Goal: Information Seeking & Learning: Learn about a topic

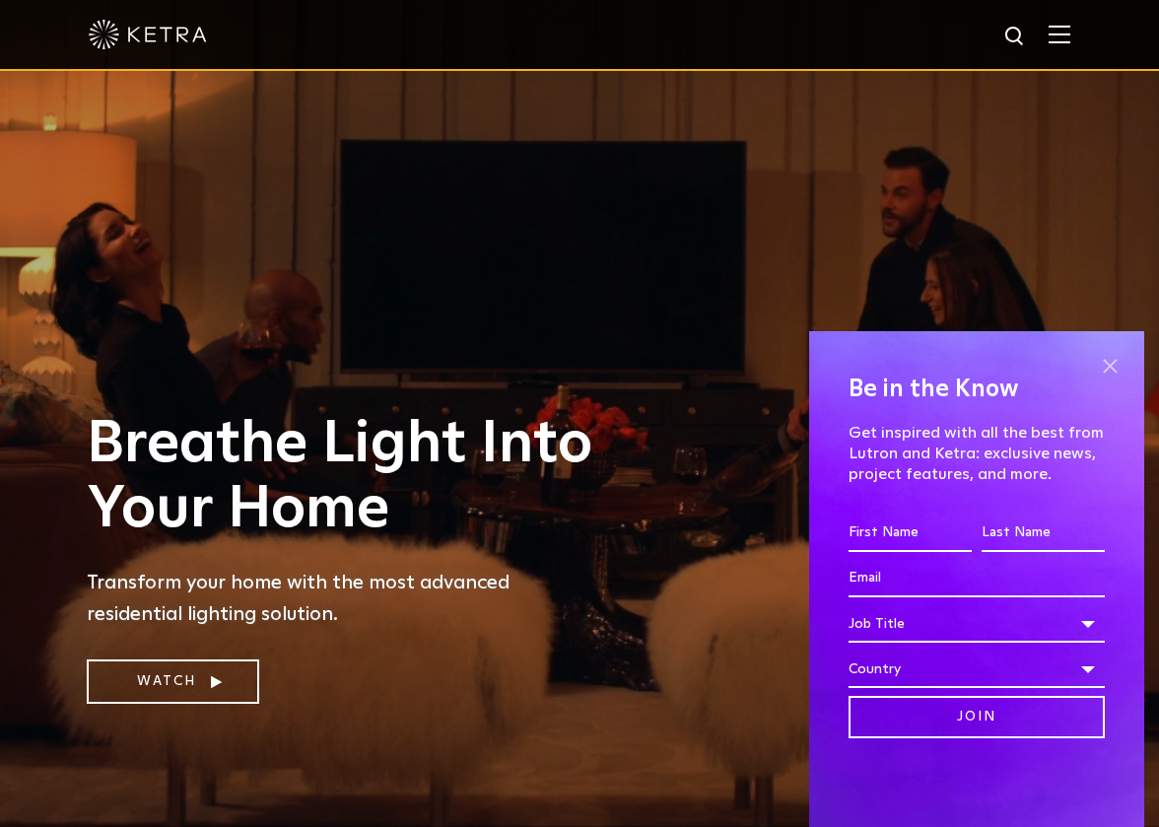
click at [1109, 364] on span at bounding box center [1110, 366] width 30 height 30
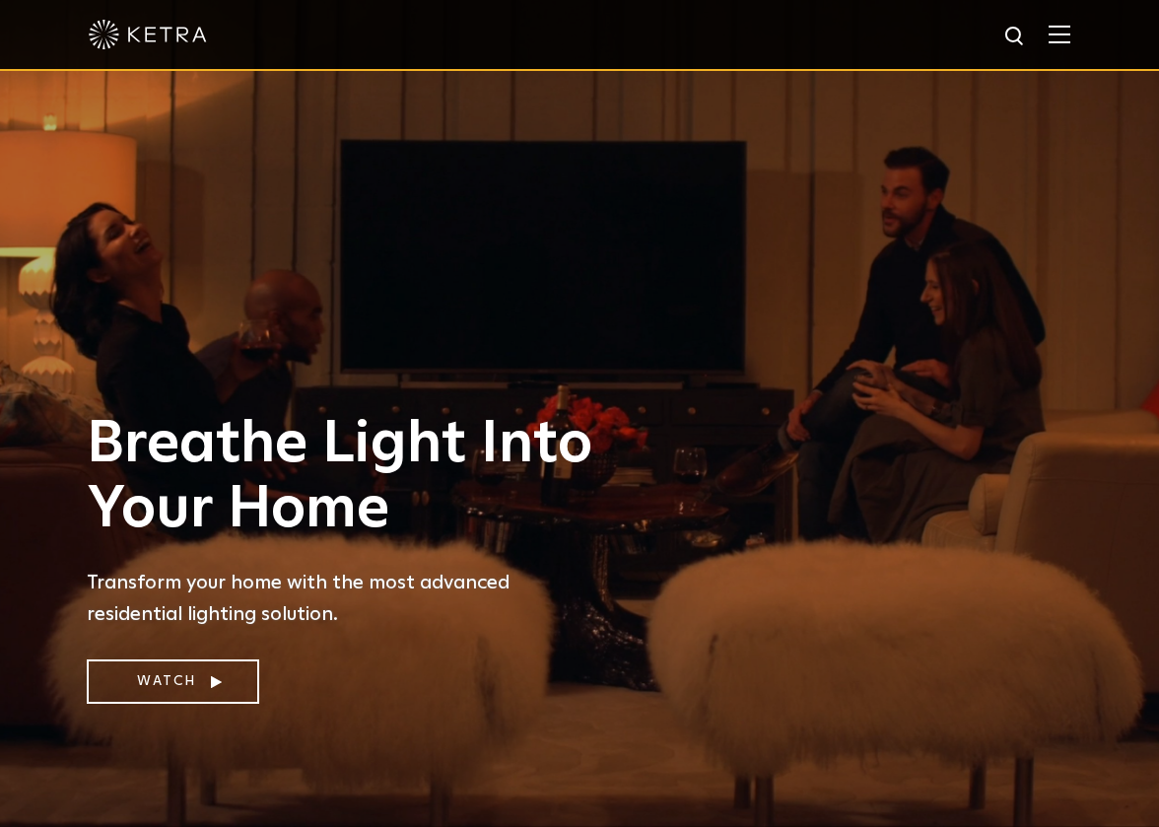
click at [1059, 32] on img at bounding box center [1060, 34] width 22 height 19
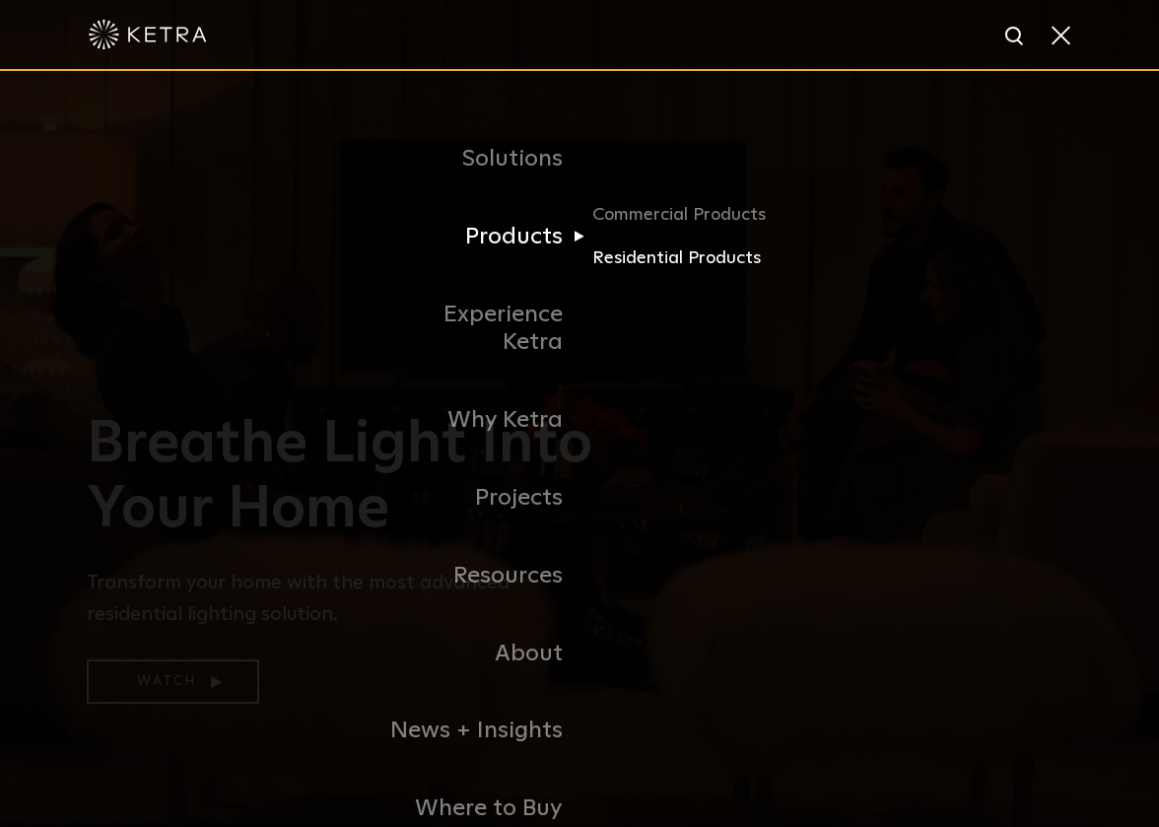
click at [622, 252] on link "Residential Products" at bounding box center [687, 259] width 189 height 29
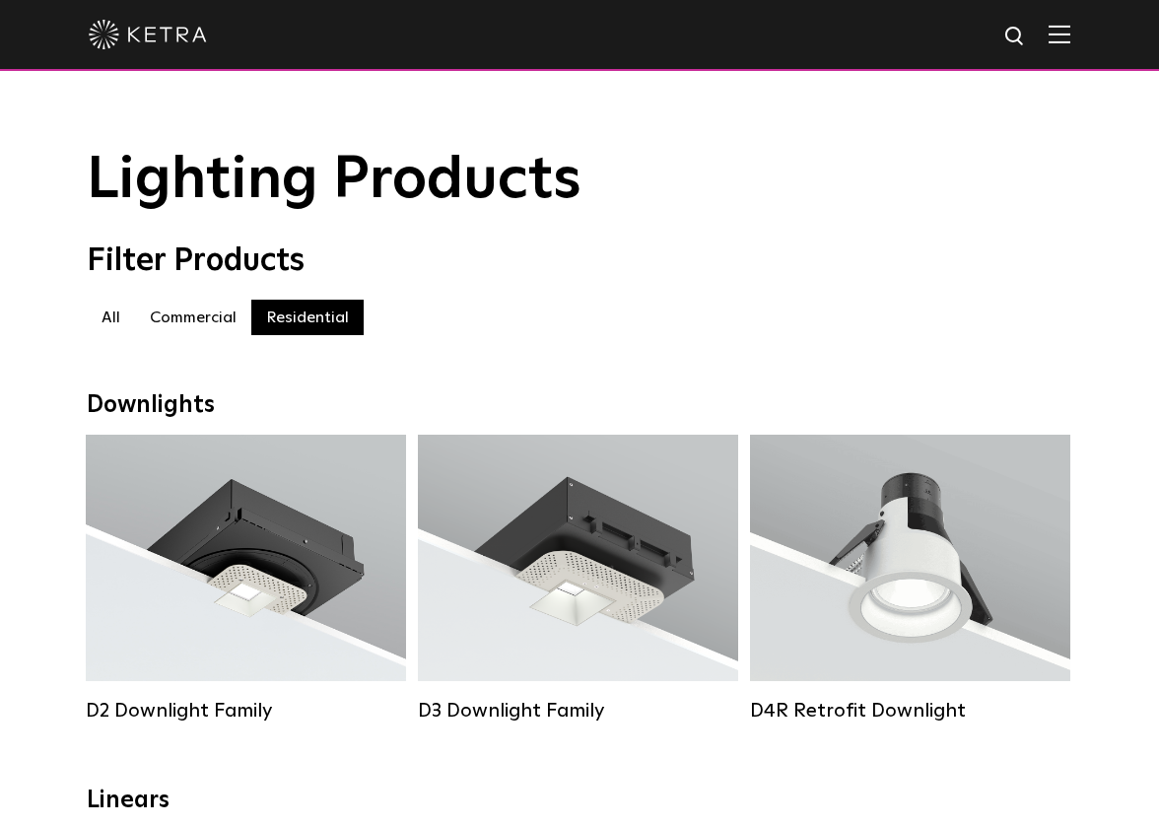
click at [1016, 36] on img at bounding box center [1016, 37] width 25 height 25
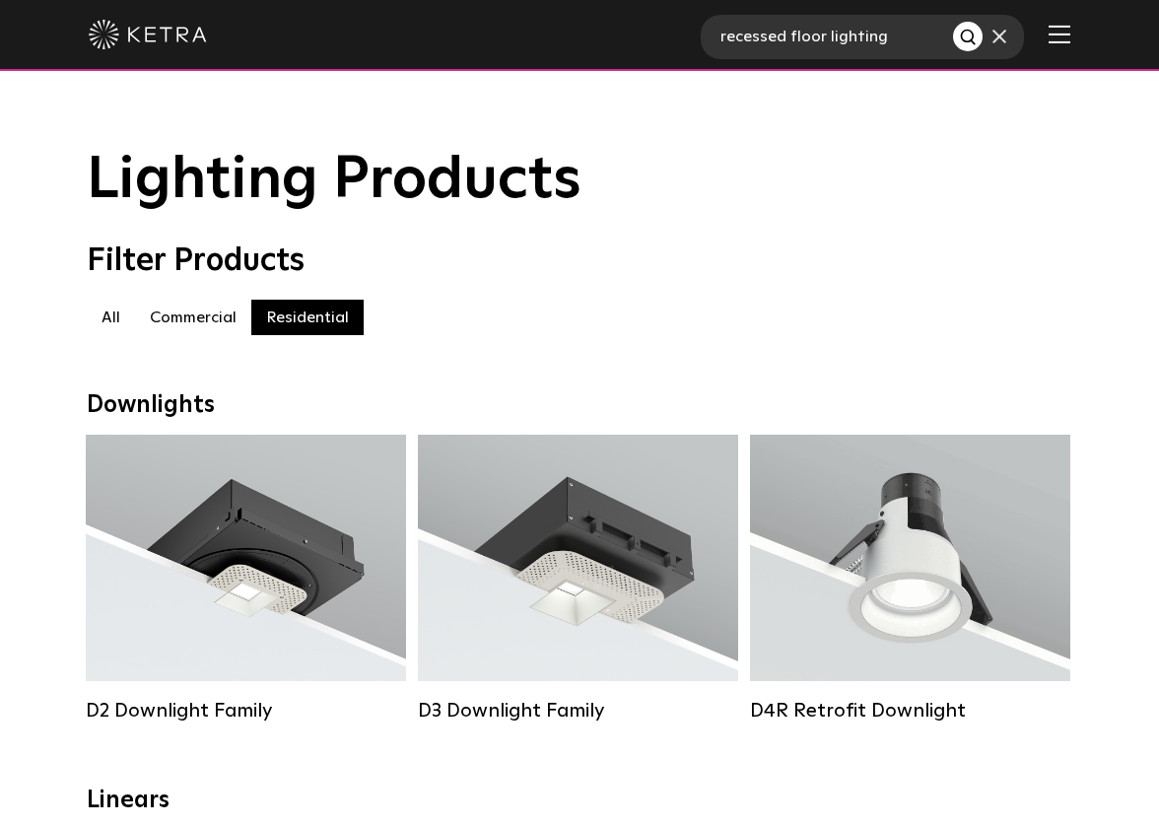
type input "recessed floor lighting"
click at [968, 36] on button "Search" at bounding box center [968, 37] width 30 height 30
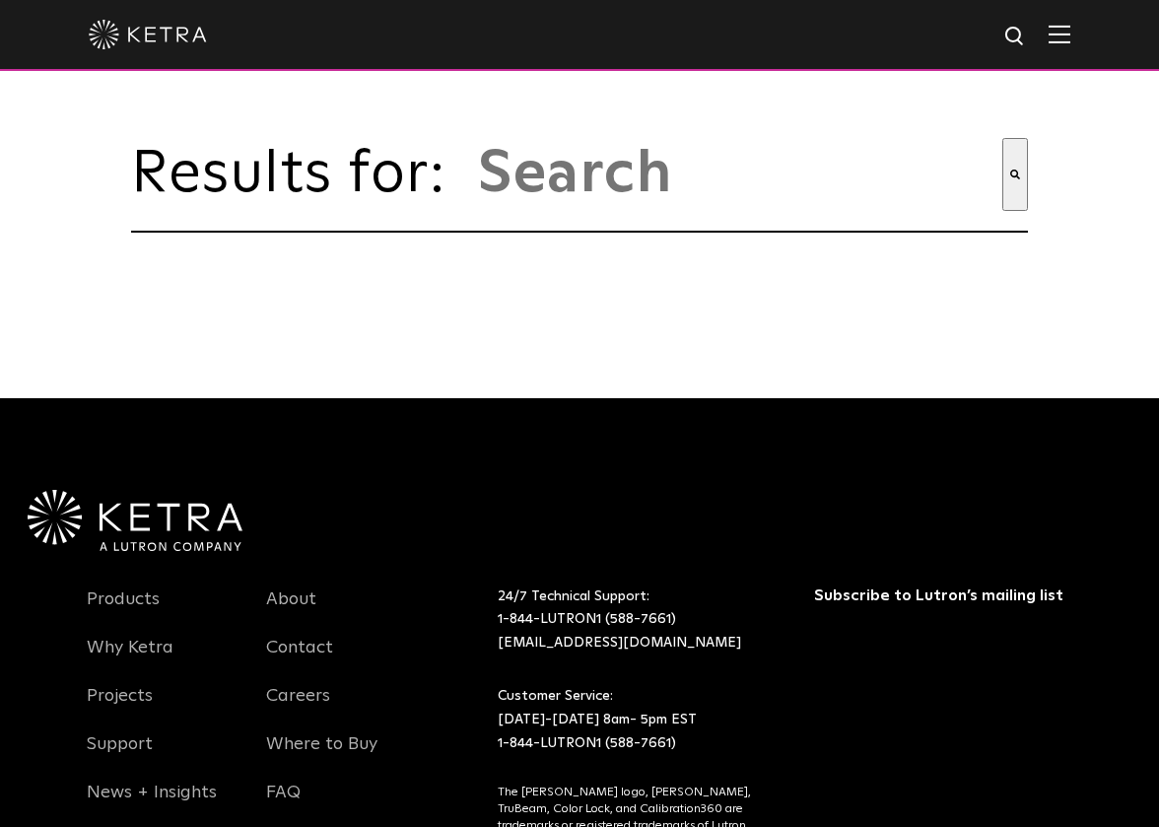
type input "recessed floor lighting"
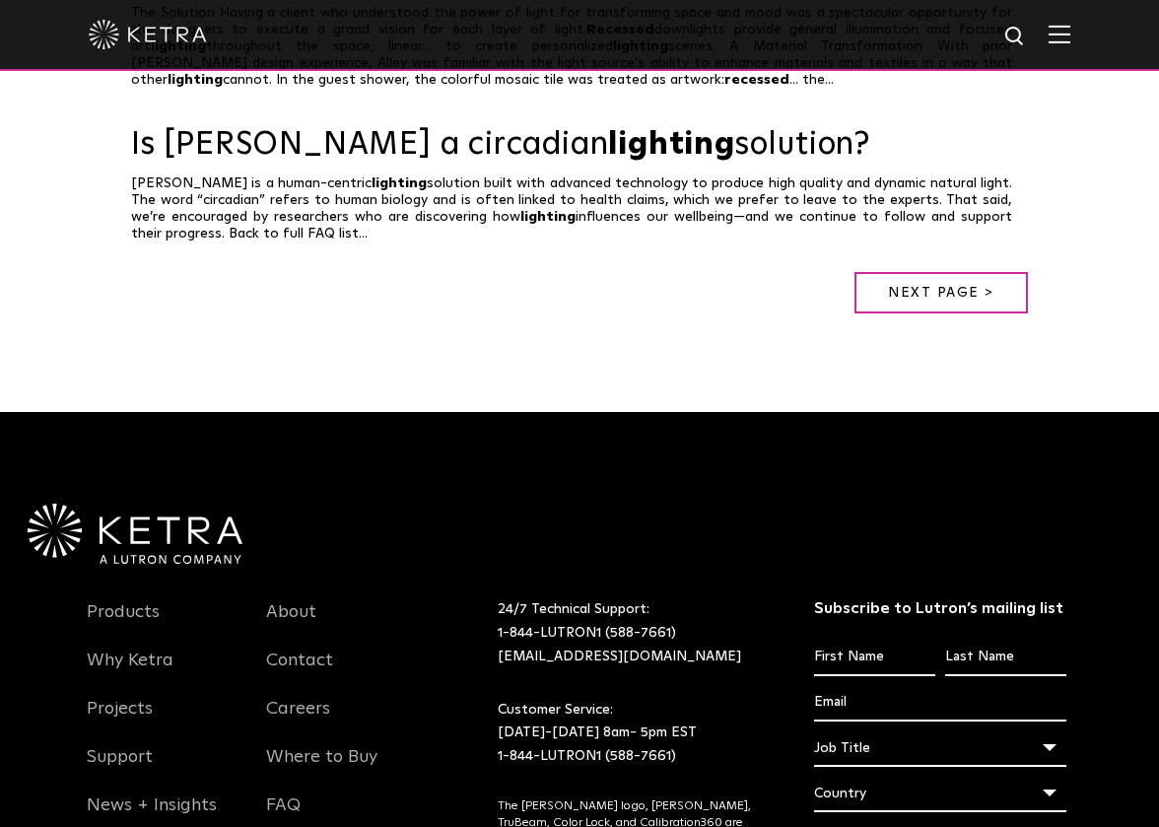
scroll to position [1668, 0]
